Goal: Check status: Check status

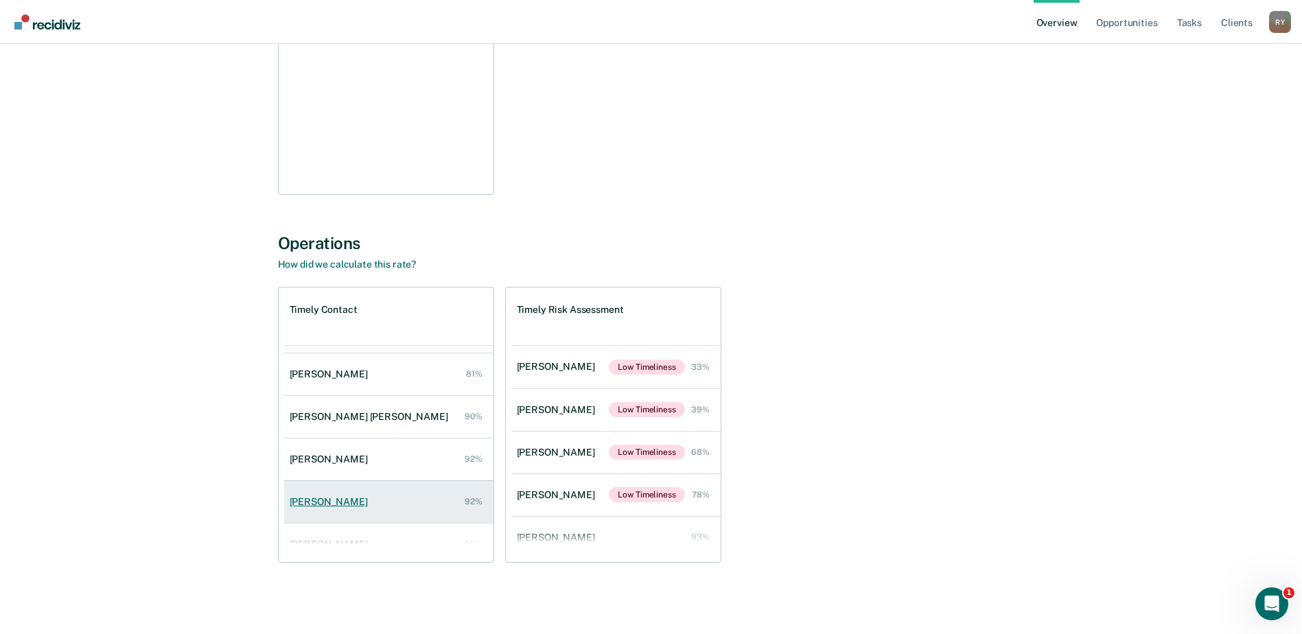
scroll to position [56, 0]
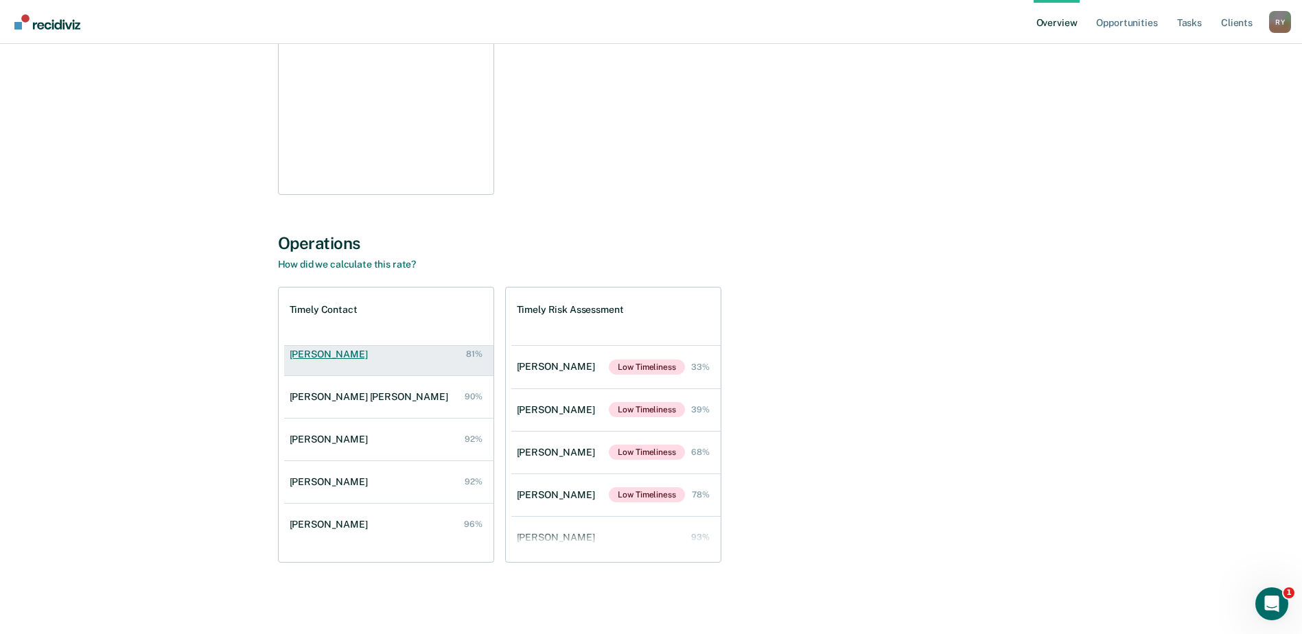
click at [318, 354] on div "[PERSON_NAME]" at bounding box center [332, 355] width 84 height 12
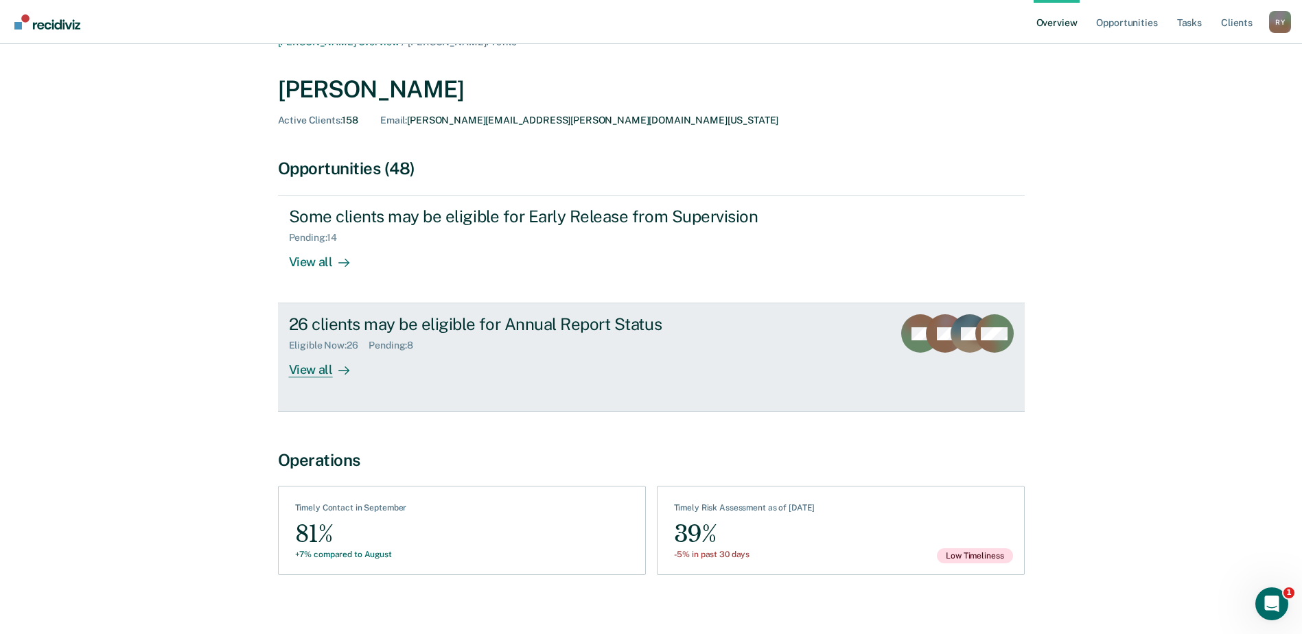
scroll to position [36, 0]
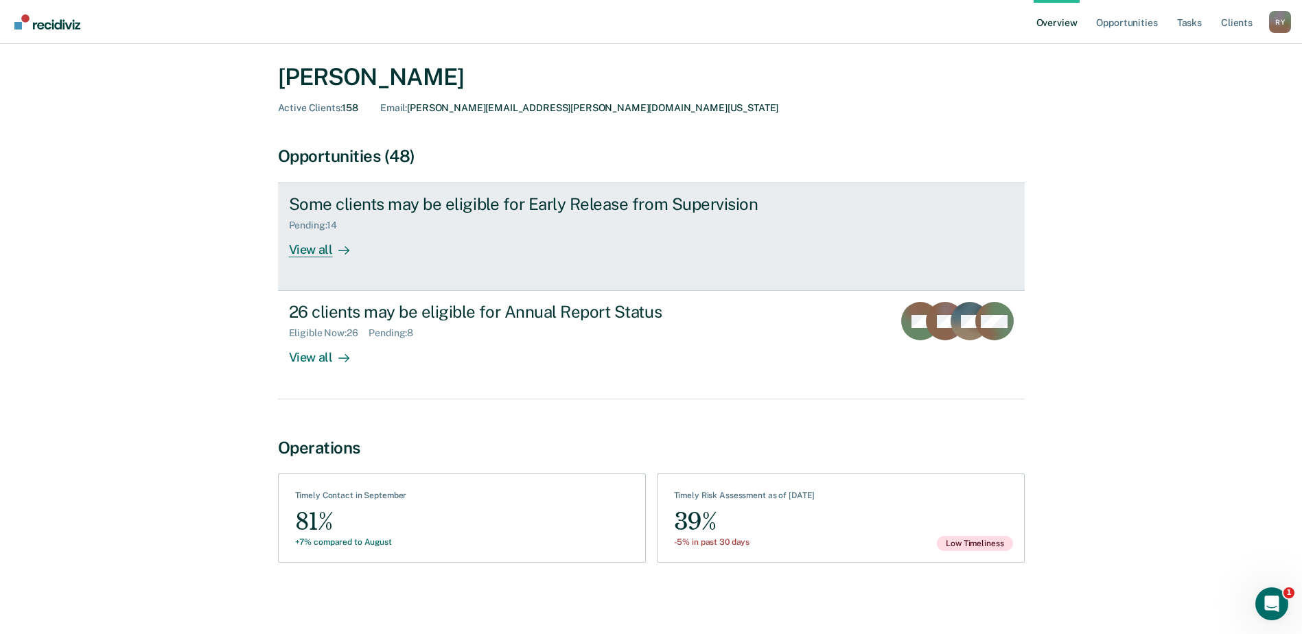
click at [321, 251] on div "View all" at bounding box center [327, 244] width 77 height 27
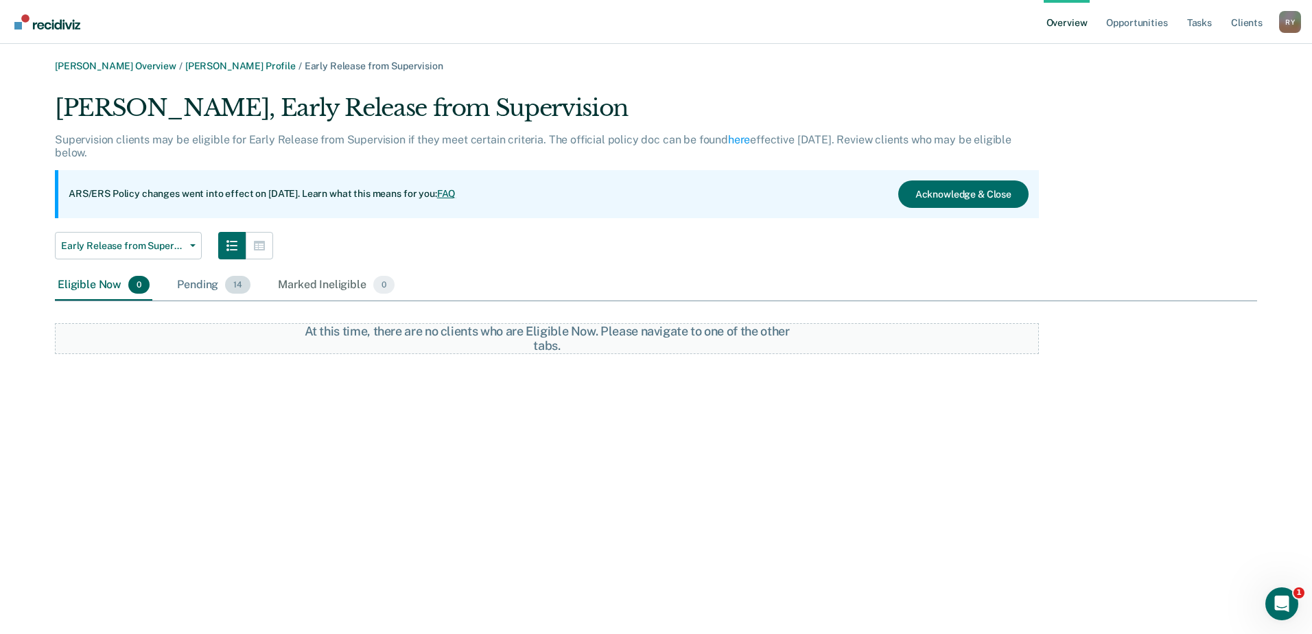
click at [209, 288] on div "Pending 14" at bounding box center [213, 285] width 79 height 30
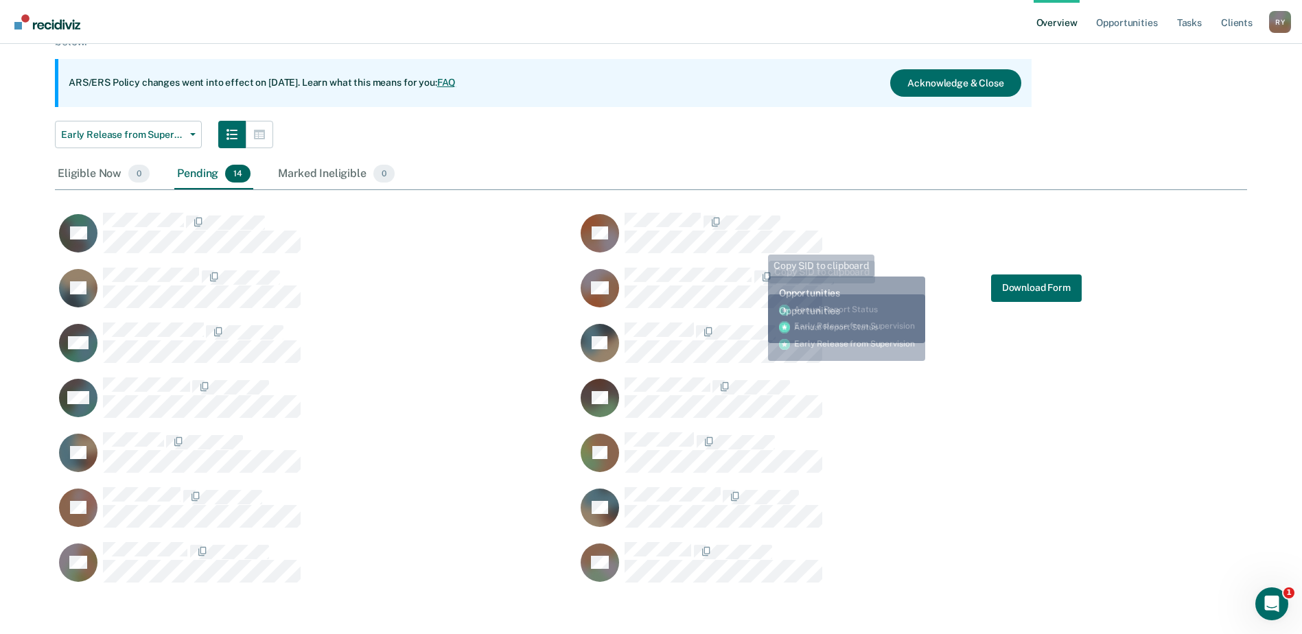
scroll to position [117, 0]
